Goal: Use online tool/utility

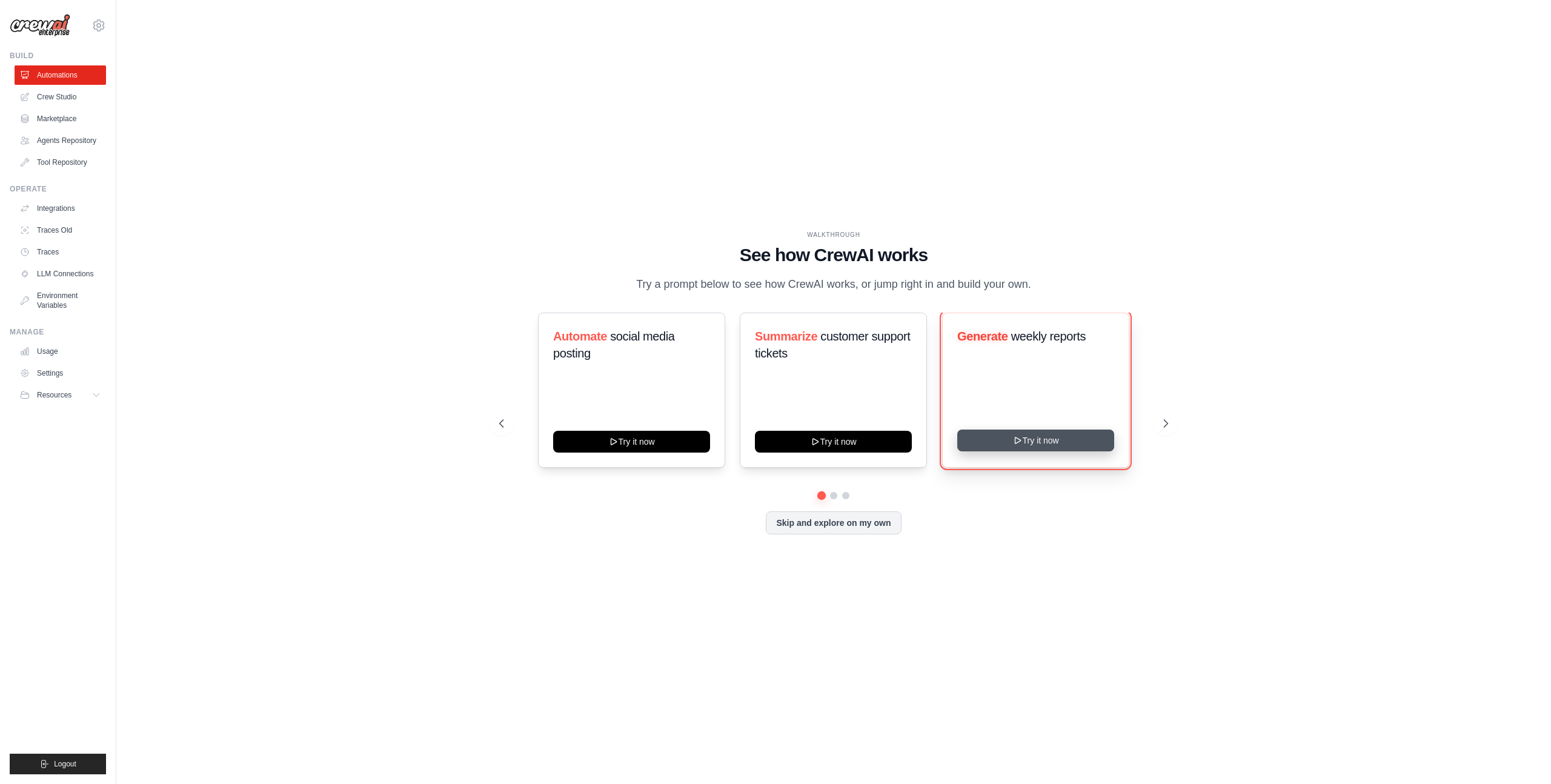
click at [1039, 446] on button "Try it now" at bounding box center [1035, 440] width 157 height 22
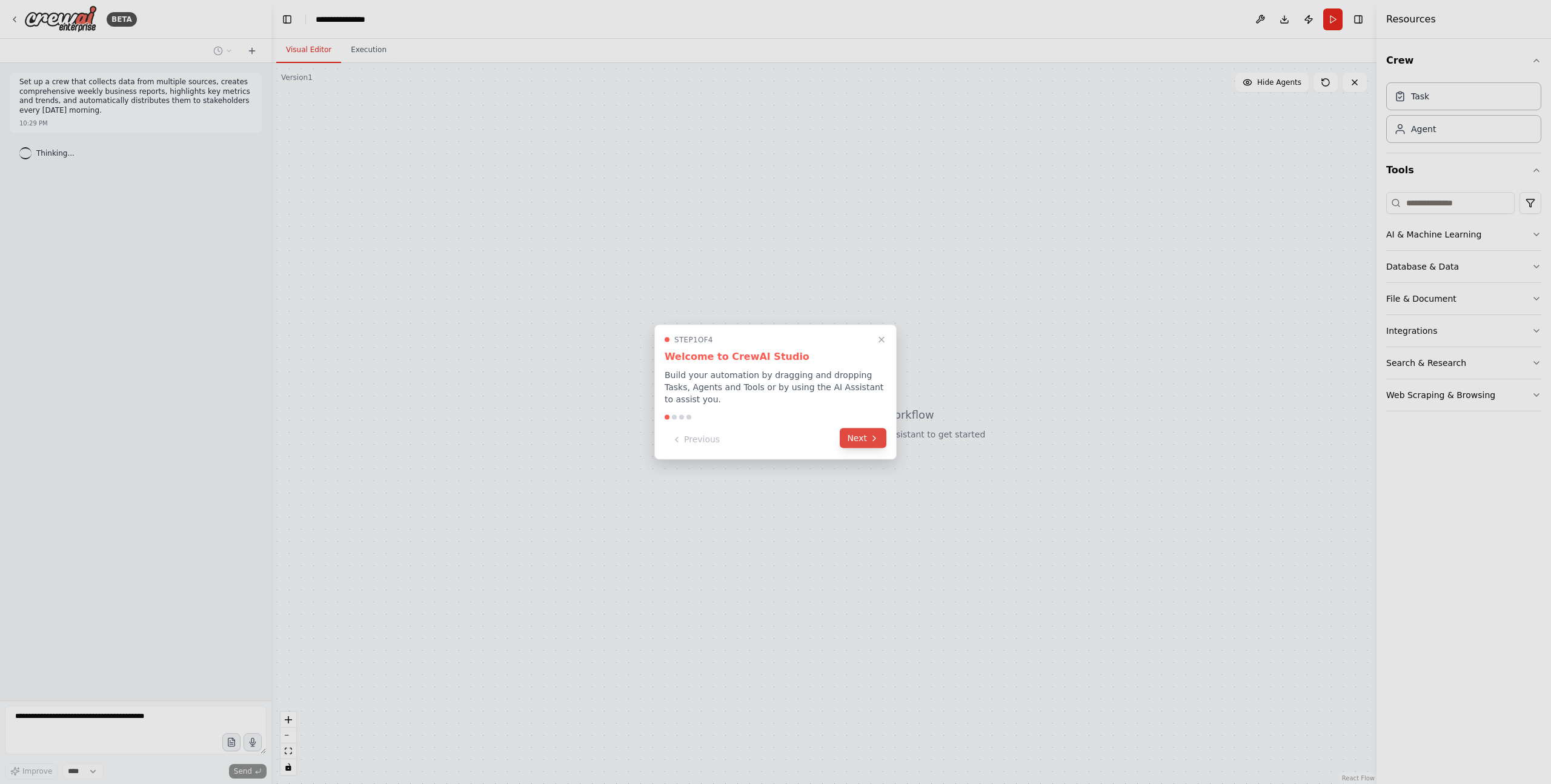
click at [869, 441] on icon at bounding box center [874, 438] width 10 height 10
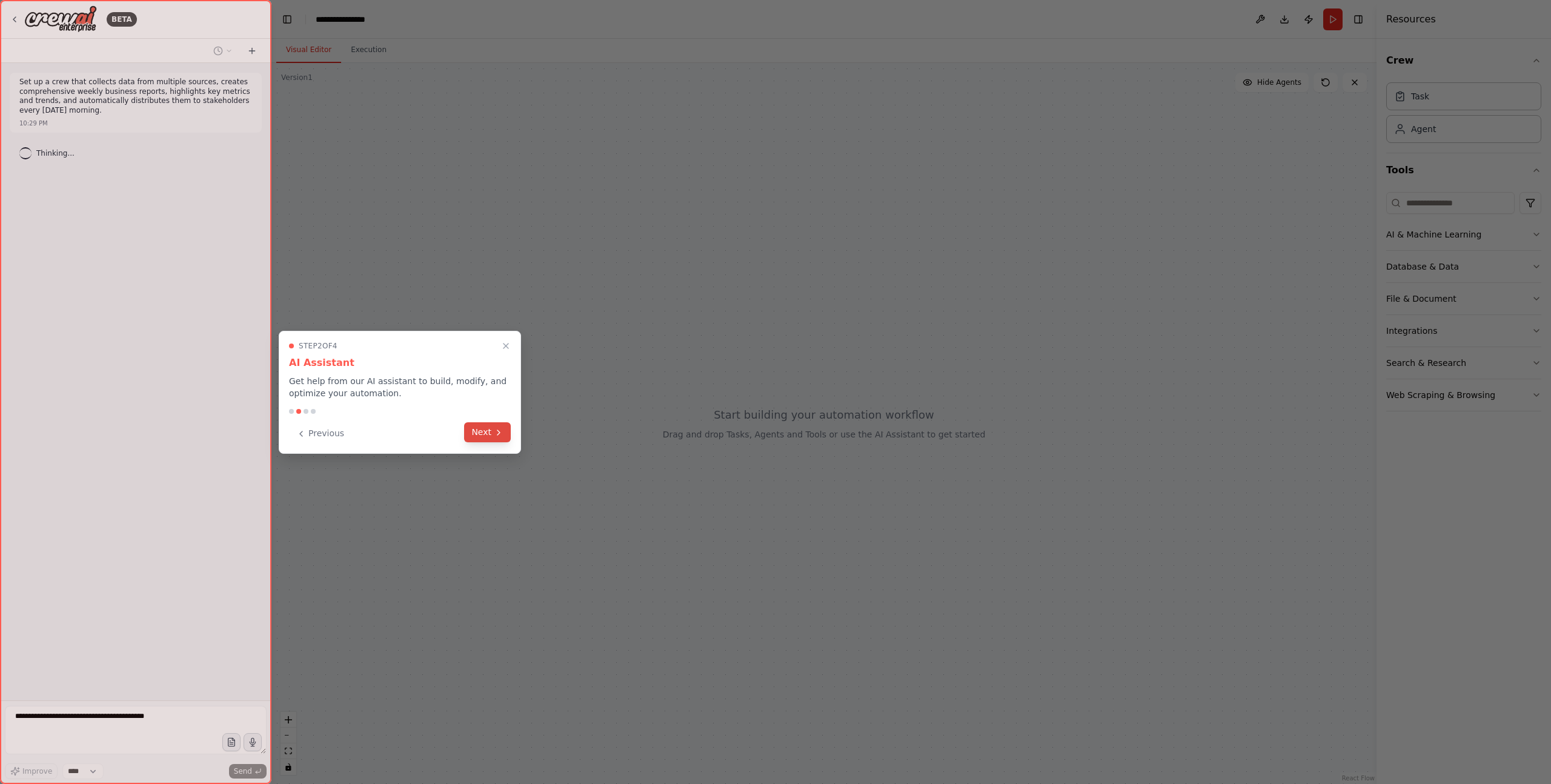
click at [489, 431] on button "Next" at bounding box center [487, 432] width 47 height 20
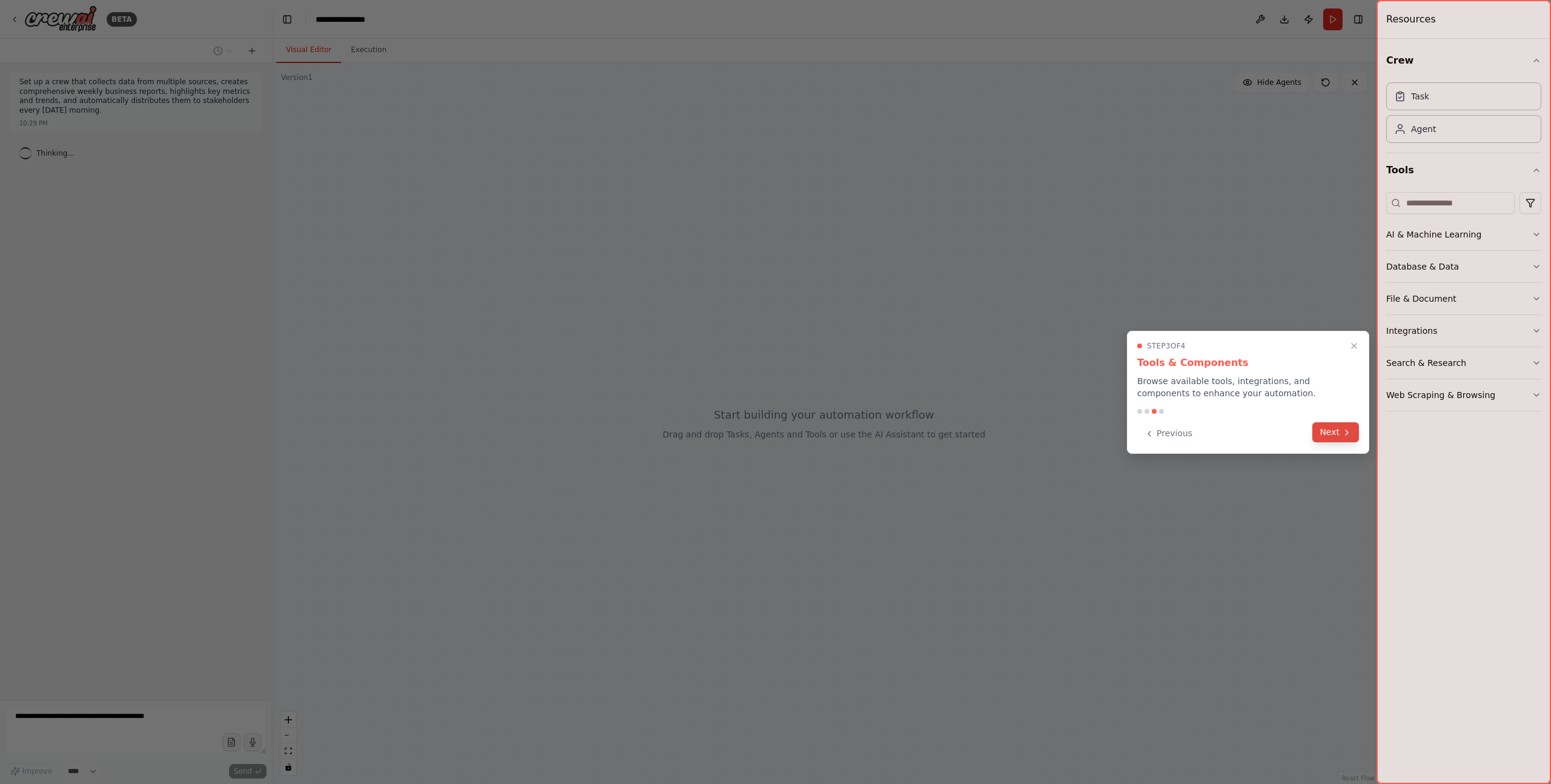
click at [1325, 424] on button "Next" at bounding box center [1336, 432] width 47 height 20
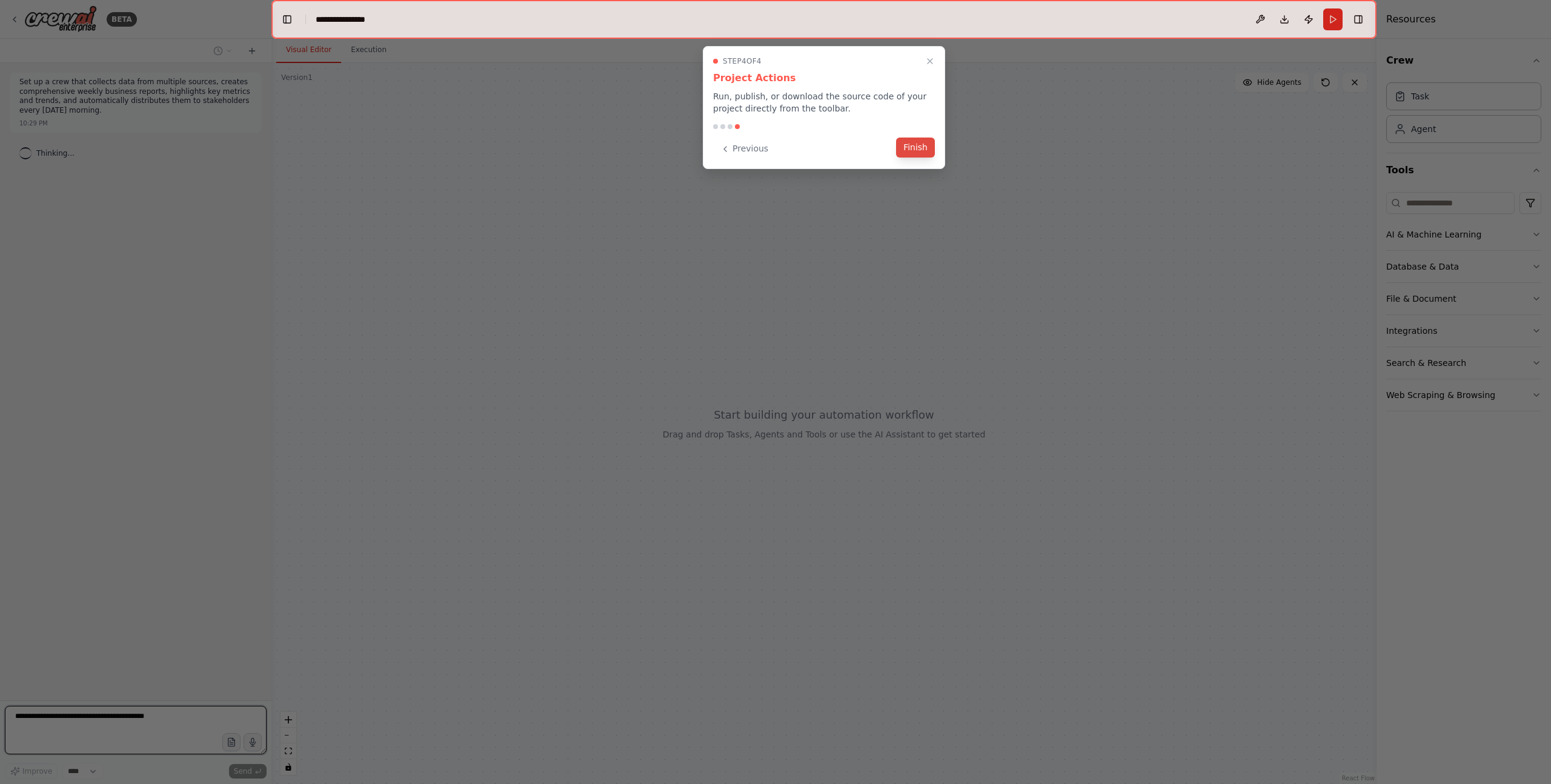
click at [926, 152] on button "Finish" at bounding box center [915, 147] width 39 height 20
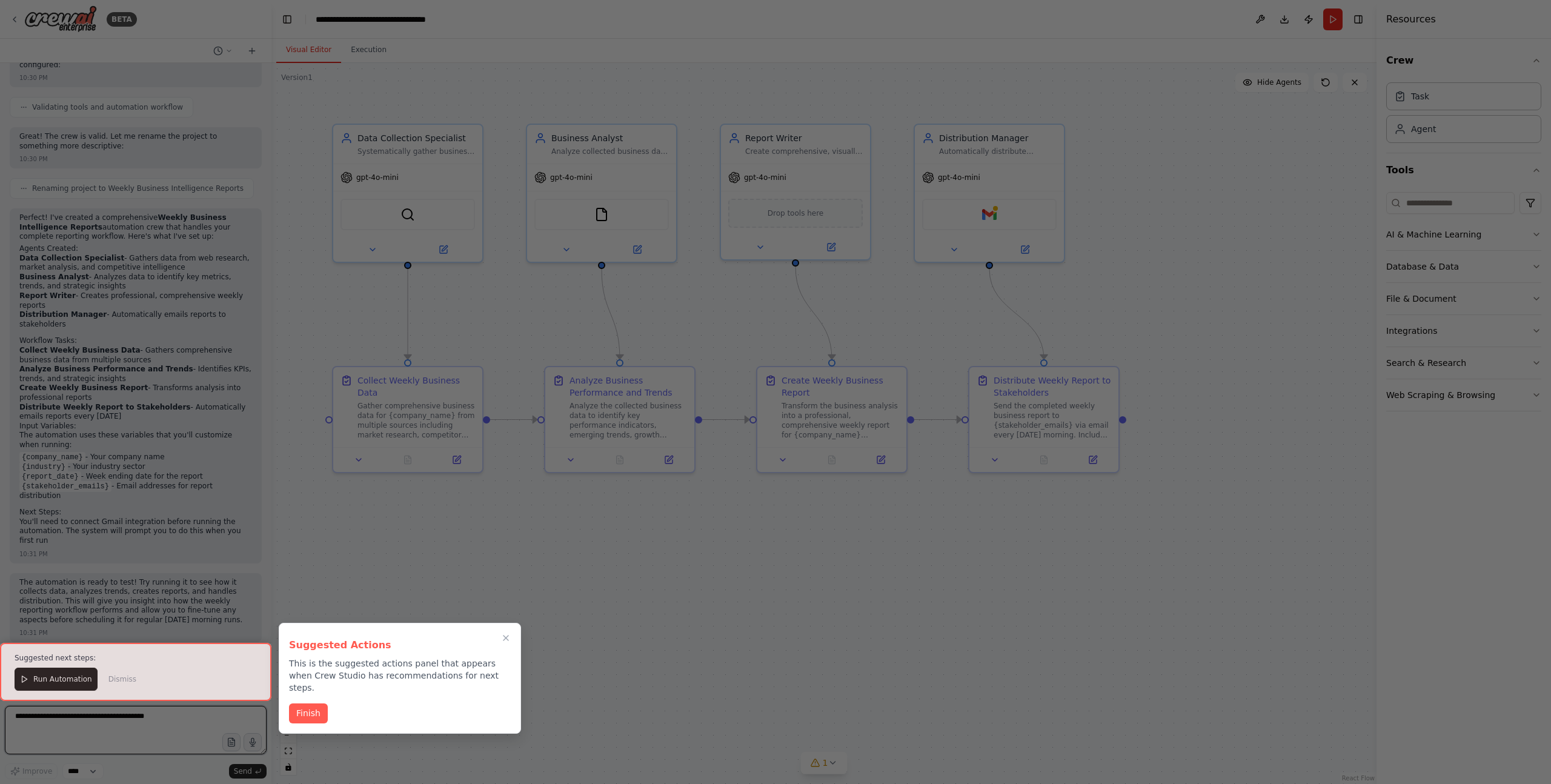
scroll to position [812, 0]
click at [1157, 316] on div at bounding box center [775, 392] width 1551 height 784
click at [318, 702] on button "Finish" at bounding box center [308, 712] width 39 height 20
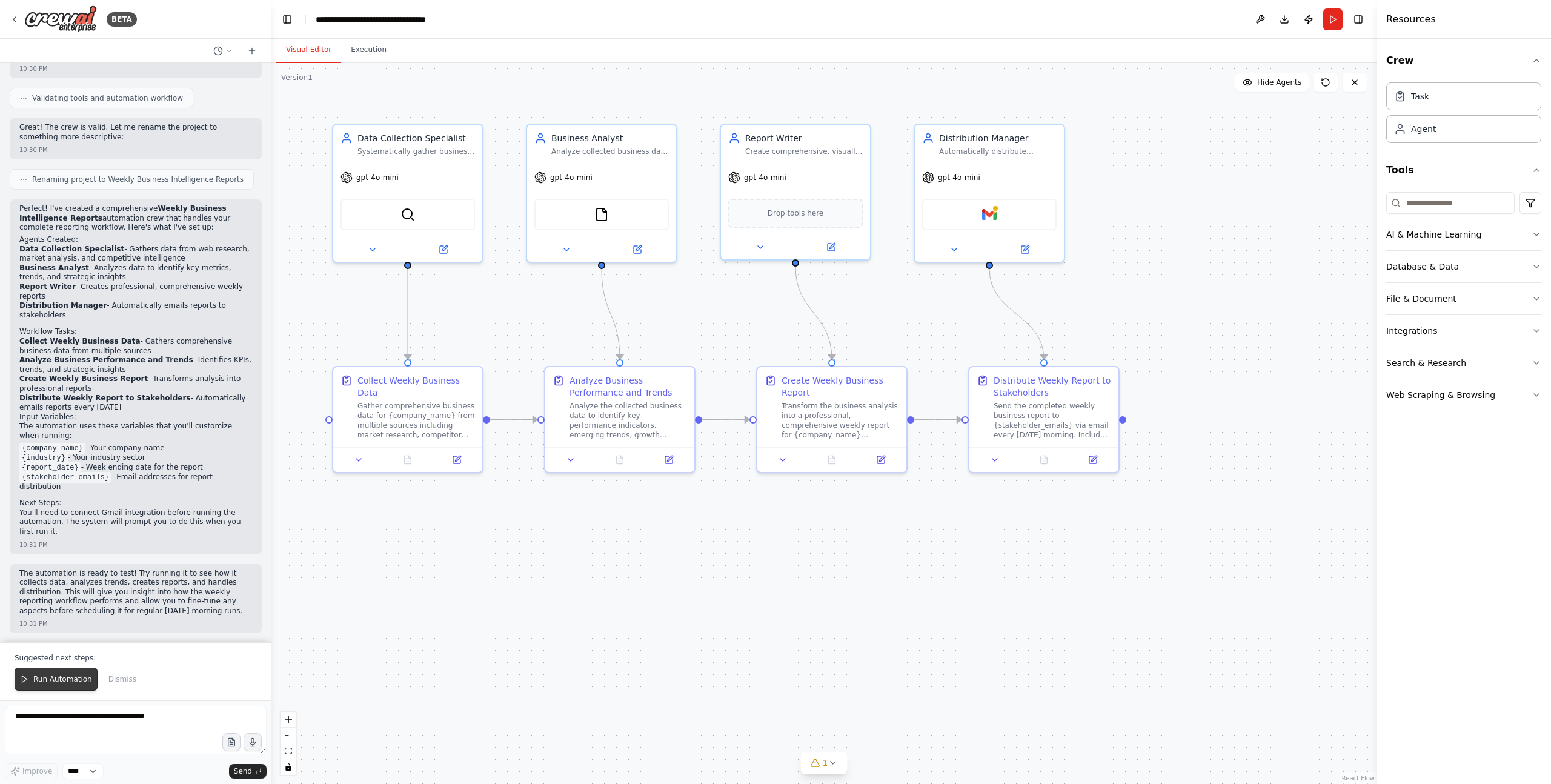
click at [79, 677] on span "Run Automation" at bounding box center [62, 679] width 59 height 10
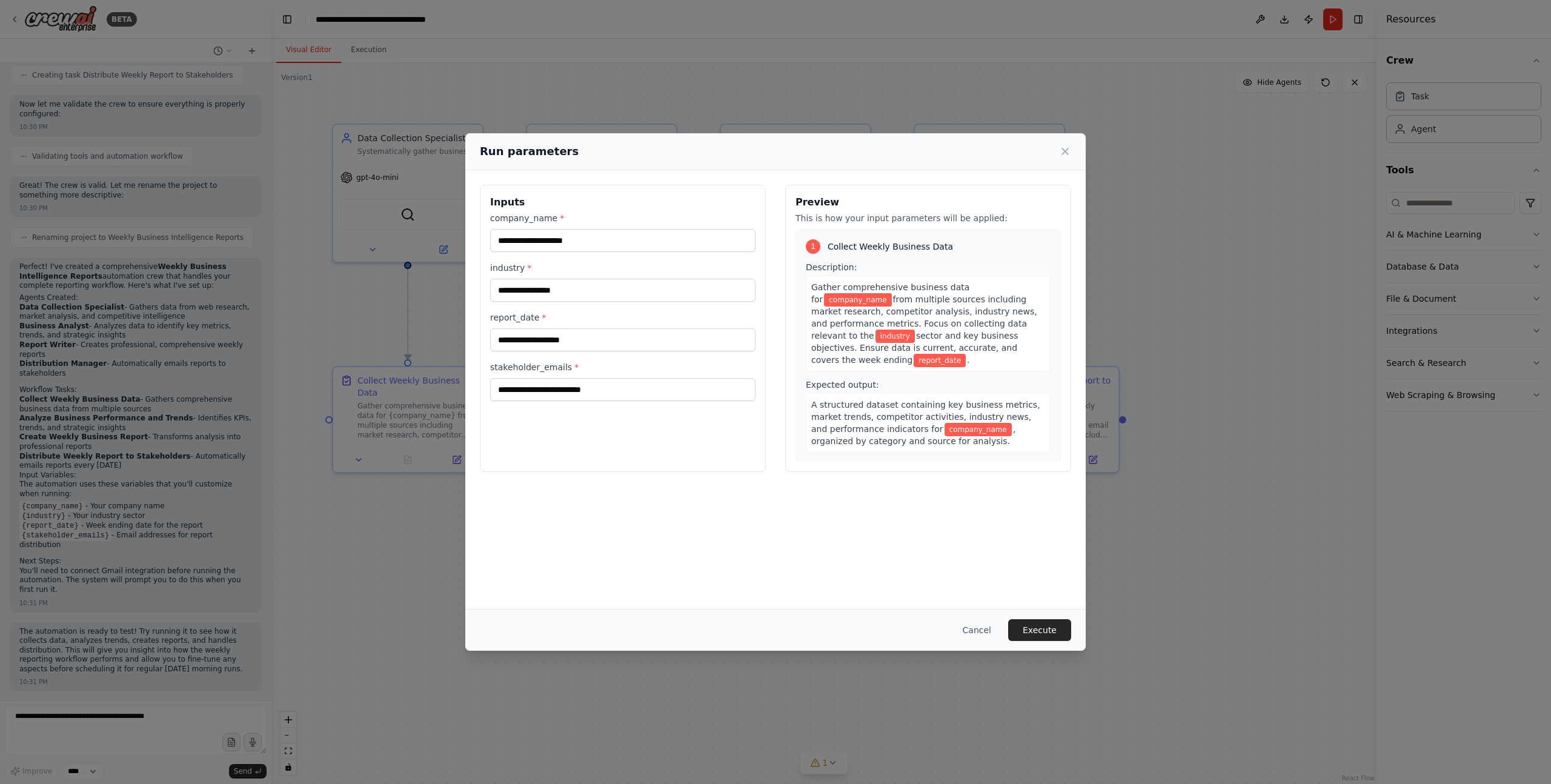
click at [1145, 250] on div "Run parameters Inputs company_name * industry * report_date * stakeholder_email…" at bounding box center [775, 392] width 1551 height 784
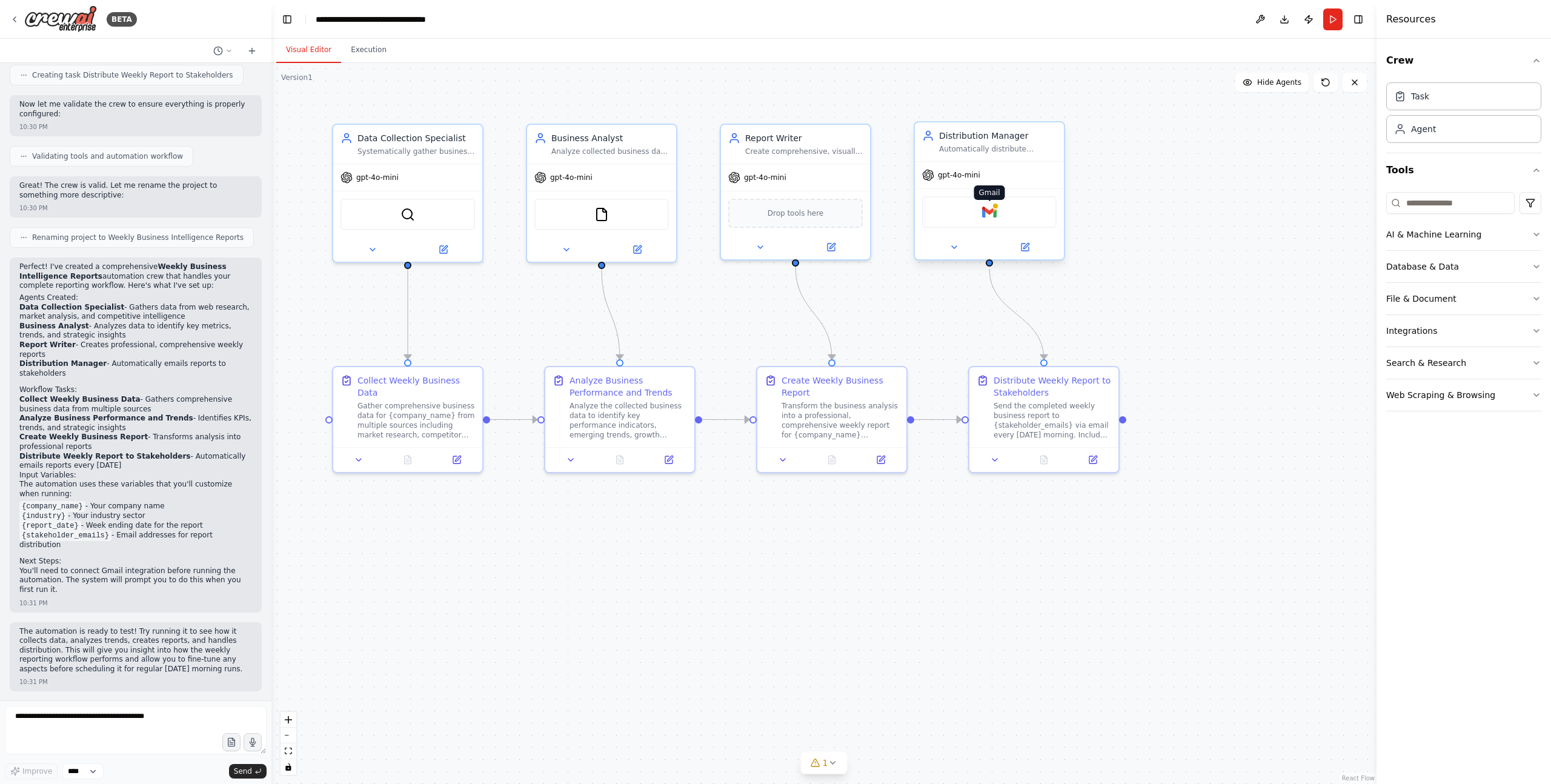
click at [995, 214] on img at bounding box center [989, 211] width 14 height 14
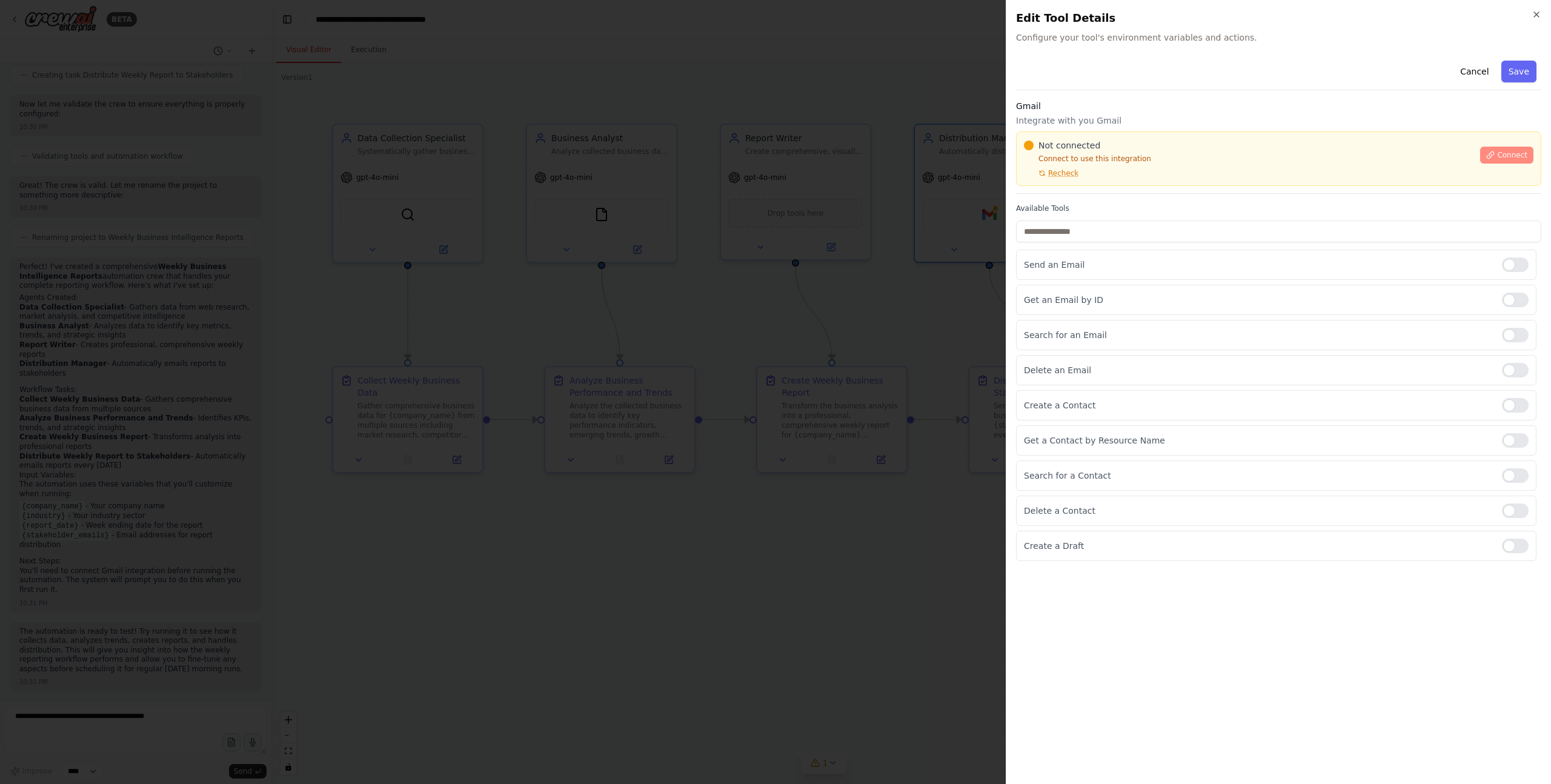
click at [1499, 158] on span "Connect" at bounding box center [1512, 155] width 30 height 10
click at [1494, 152] on icon at bounding box center [1490, 155] width 7 height 7
click at [1064, 172] on span "Recheck" at bounding box center [1063, 173] width 30 height 10
